Goal: Check status: Check status

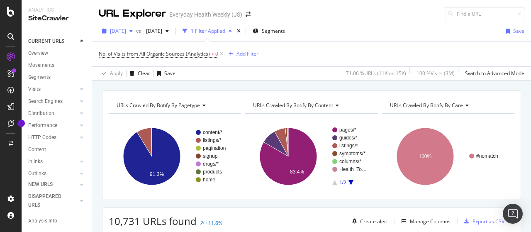
click at [126, 29] on span "[DATE]" at bounding box center [118, 30] width 16 height 7
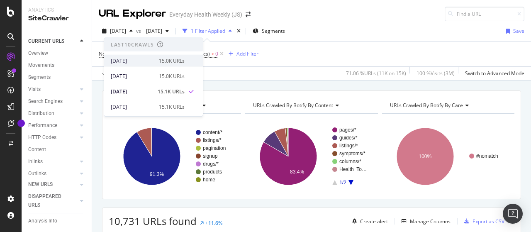
click at [135, 60] on div "[DATE]" at bounding box center [132, 60] width 43 height 7
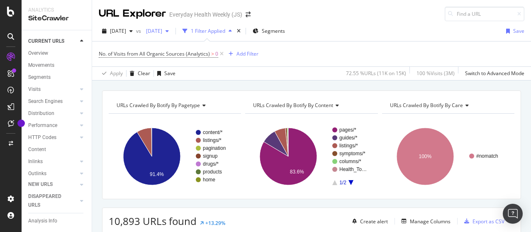
click at [162, 33] on span "[DATE]" at bounding box center [152, 30] width 19 height 7
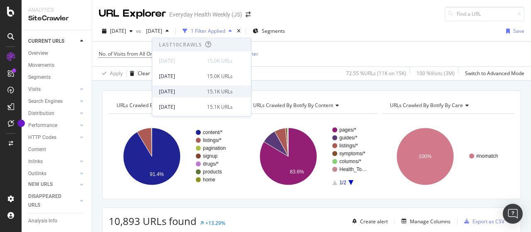
click at [197, 90] on div "[DATE]" at bounding box center [180, 90] width 43 height 7
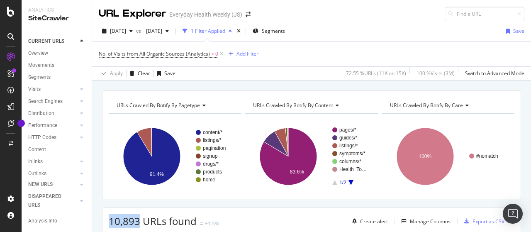
drag, startPoint x: 106, startPoint y: 217, endPoint x: 138, endPoint y: 217, distance: 31.9
click at [138, 217] on div "10,893 URLs found +1.5% Create alert Manage Columns Export as CSV" at bounding box center [311, 218] width 418 height 20
copy span "10,893"
click at [126, 29] on span "[DATE]" at bounding box center [118, 30] width 16 height 7
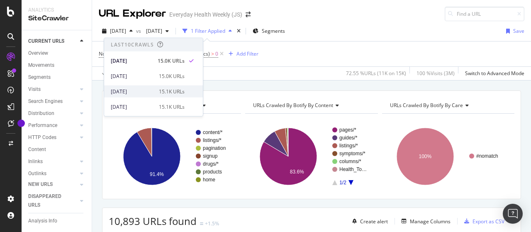
click at [146, 89] on div "[DATE]" at bounding box center [132, 90] width 43 height 7
